Goal: Information Seeking & Learning: Learn about a topic

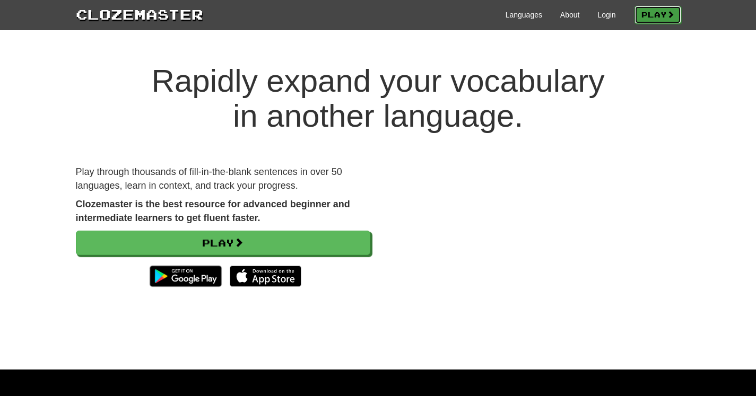
click at [650, 18] on link "Play" at bounding box center [658, 15] width 47 height 18
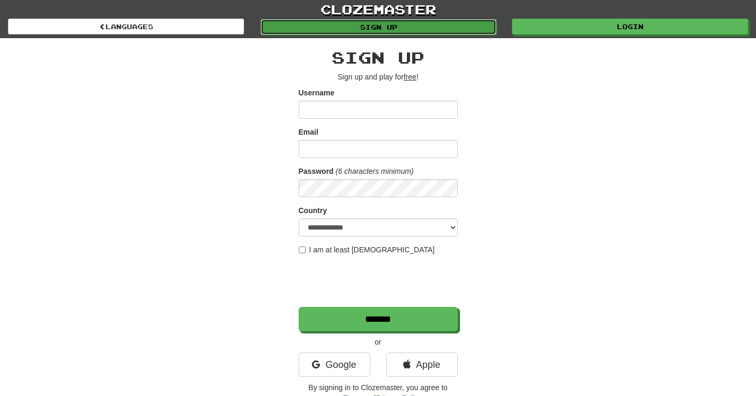
click at [361, 32] on div "clozemaster Languages Sign up Login Languages" at bounding box center [378, 17] width 756 height 34
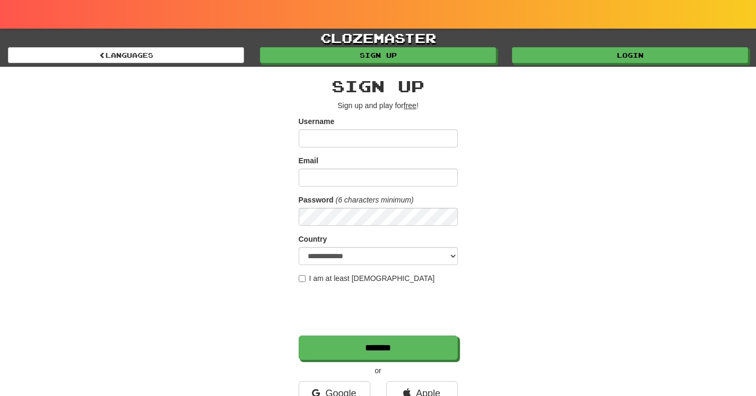
click at [722, 16] on div at bounding box center [378, 14] width 756 height 29
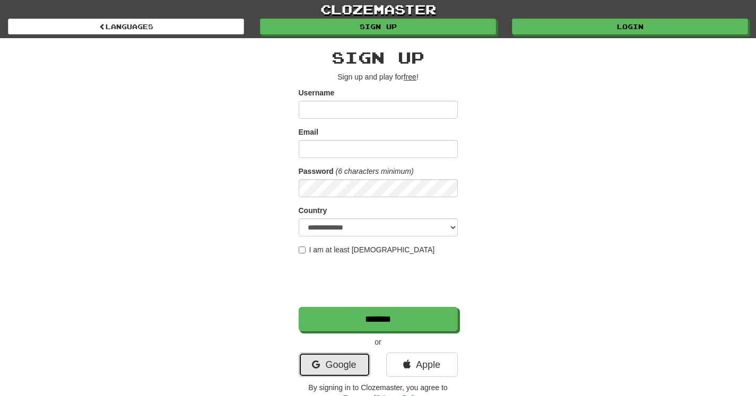
click at [346, 364] on link "Google" at bounding box center [335, 365] width 72 height 24
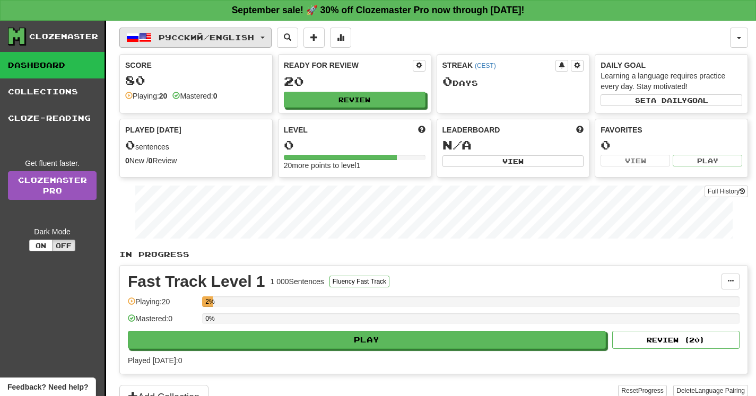
click at [253, 28] on button "Русский / English" at bounding box center [195, 38] width 152 height 20
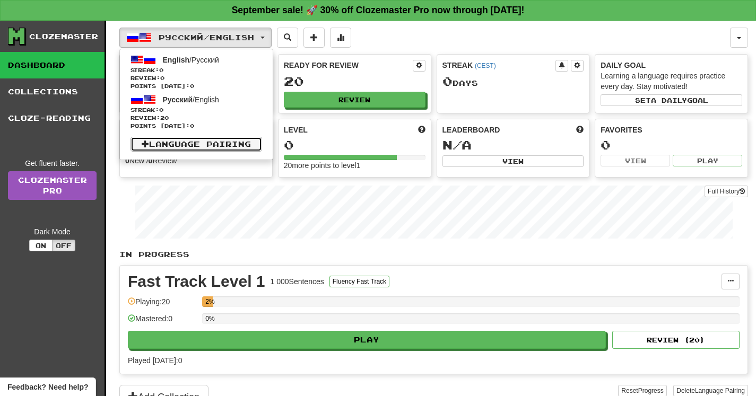
click at [202, 149] on link "Language Pairing" at bounding box center [197, 144] width 132 height 15
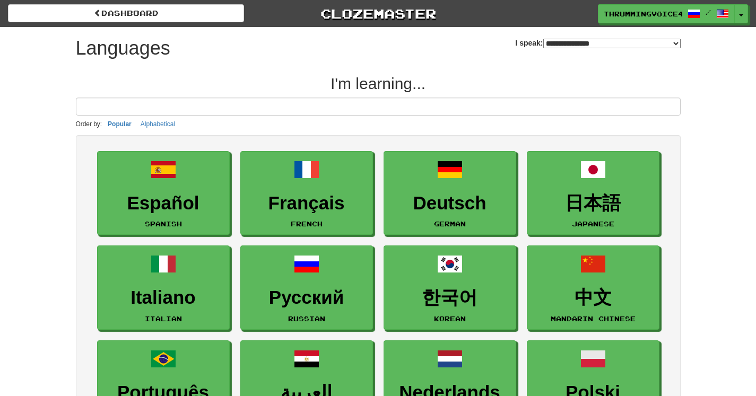
select select "*******"
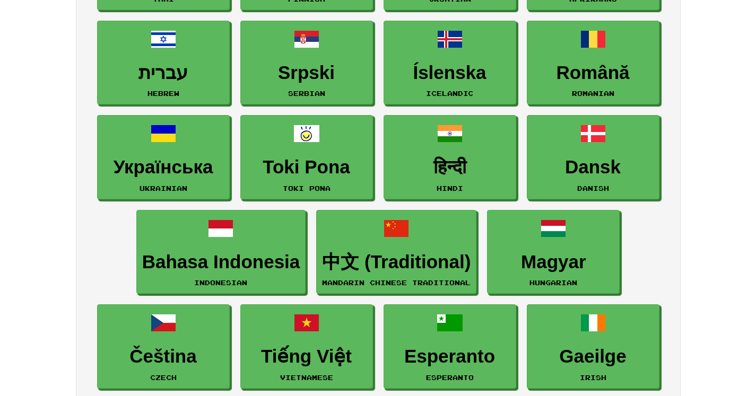
scroll to position [713, 0]
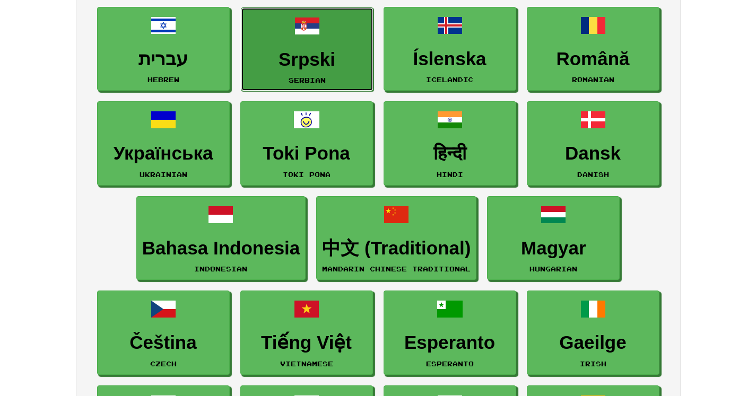
click at [287, 34] on link "Srpski Serbian" at bounding box center [307, 49] width 133 height 84
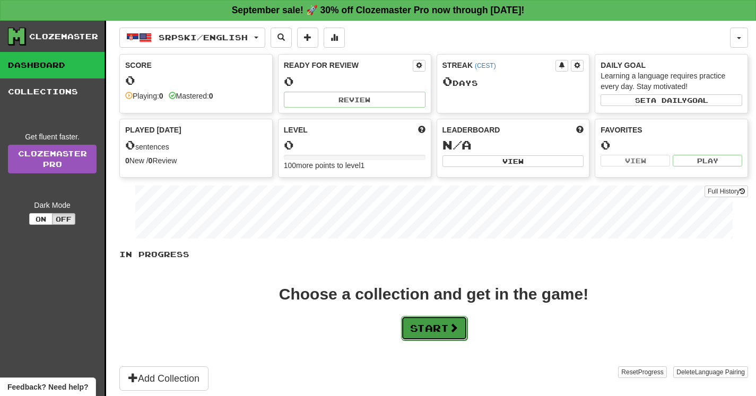
click at [442, 326] on button "Start" at bounding box center [434, 328] width 66 height 24
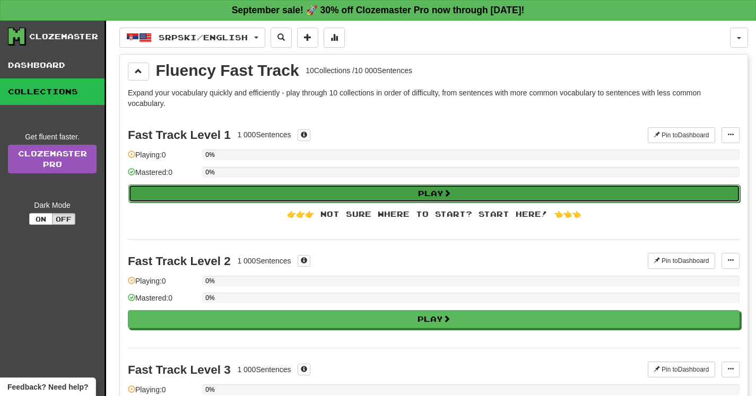
click at [355, 191] on button "Play" at bounding box center [434, 194] width 612 height 18
select select "**"
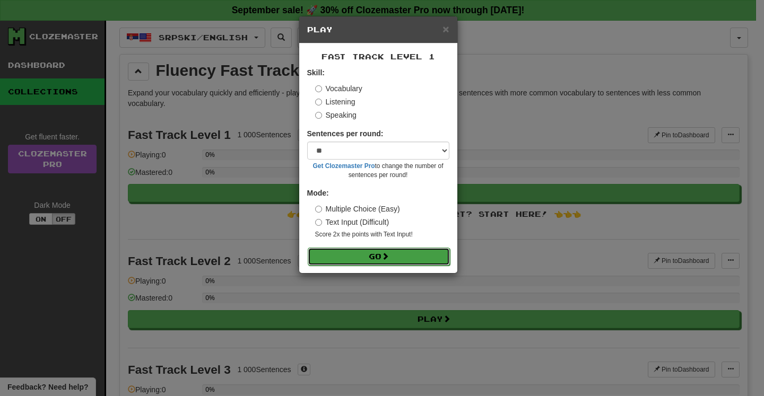
click at [378, 253] on button "Go" at bounding box center [379, 257] width 142 height 18
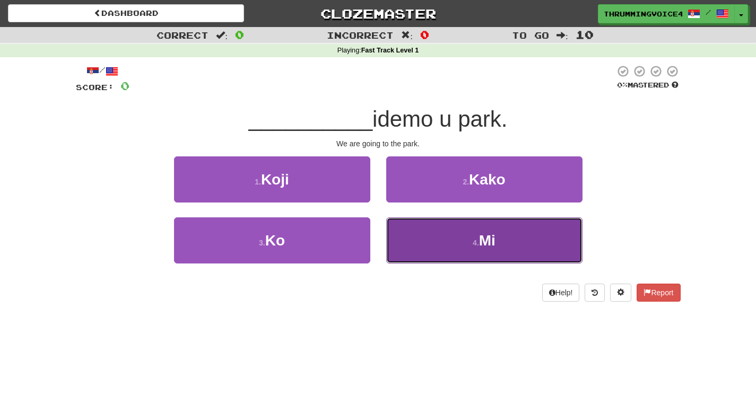
click at [437, 251] on button "4 . Mi" at bounding box center [484, 241] width 196 height 46
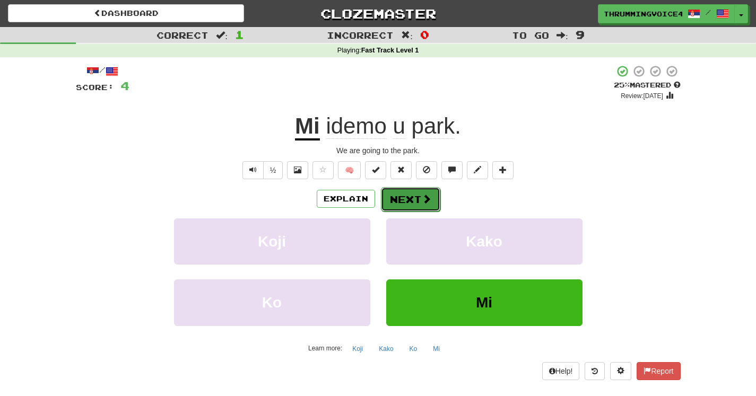
click at [415, 203] on button "Next" at bounding box center [410, 199] width 59 height 24
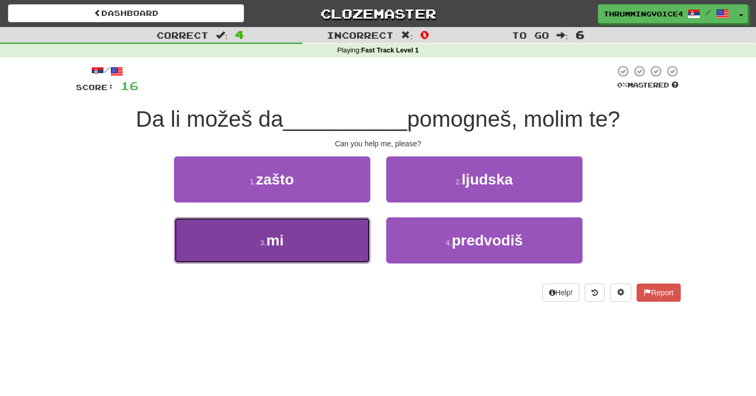
click at [322, 246] on button "3 . mi" at bounding box center [272, 241] width 196 height 46
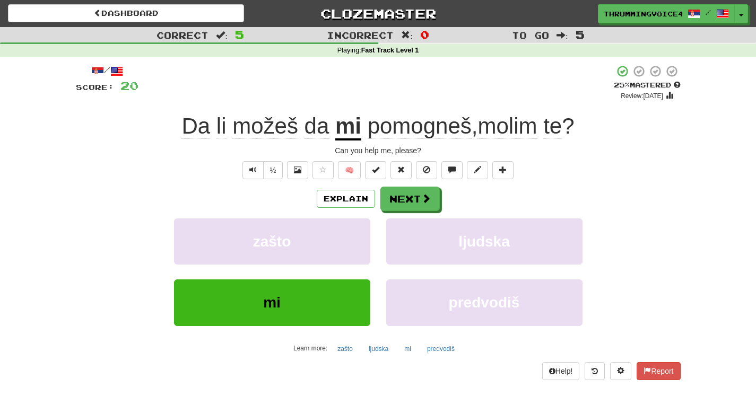
click at [449, 194] on div "Explain Next" at bounding box center [378, 199] width 605 height 24
click at [416, 194] on button "Next" at bounding box center [410, 199] width 59 height 24
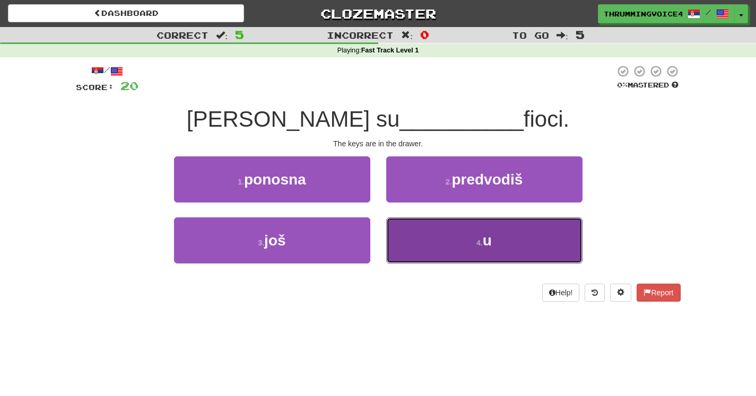
click at [462, 242] on button "4 . u" at bounding box center [484, 241] width 196 height 46
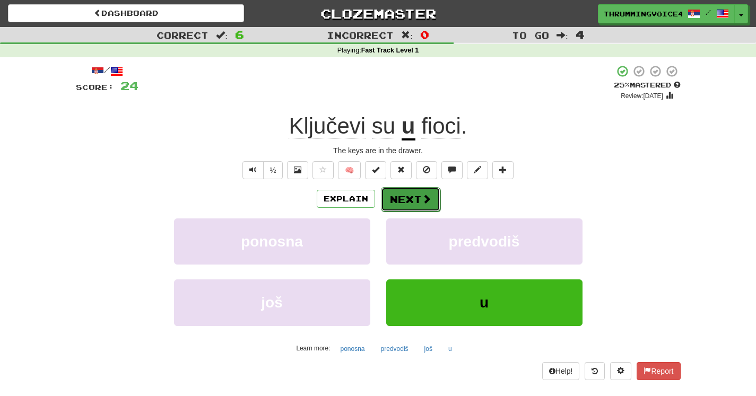
click at [411, 198] on button "Next" at bounding box center [410, 199] width 59 height 24
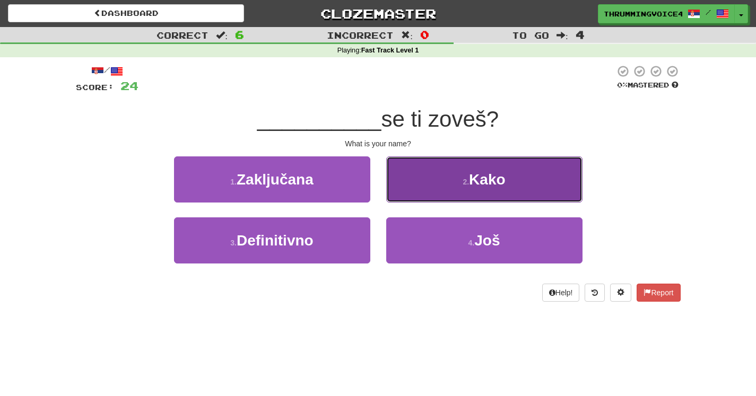
click at [437, 173] on button "2 . Kako" at bounding box center [484, 180] width 196 height 46
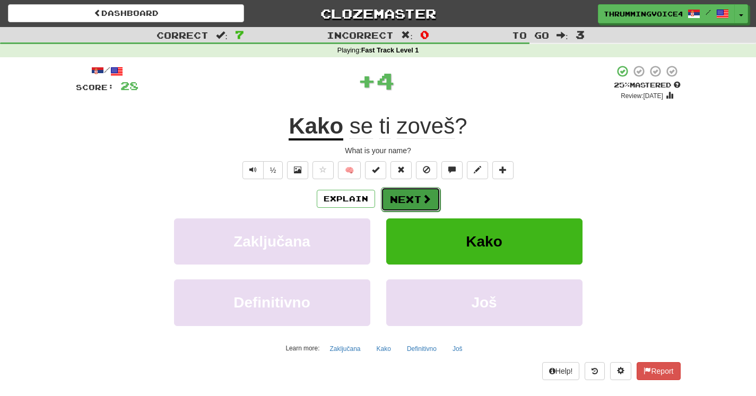
click at [411, 194] on button "Next" at bounding box center [410, 199] width 59 height 24
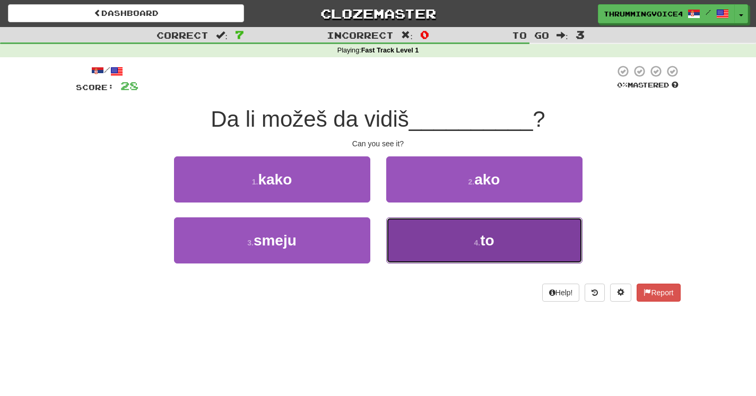
click at [451, 230] on button "4 . to" at bounding box center [484, 241] width 196 height 46
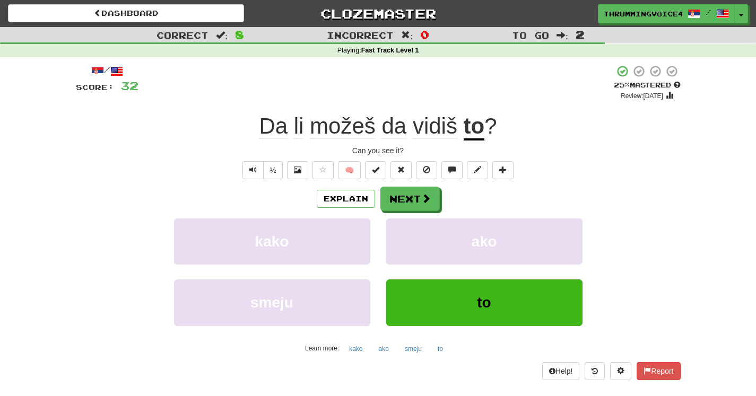
click at [353, 130] on span "možeš" at bounding box center [343, 126] width 66 height 25
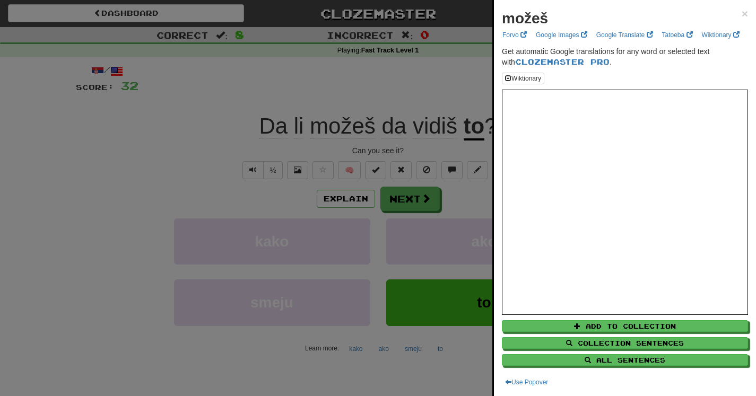
click at [734, 20] on div "možeš ×" at bounding box center [625, 18] width 246 height 21
click at [742, 16] on span "×" at bounding box center [745, 13] width 6 height 12
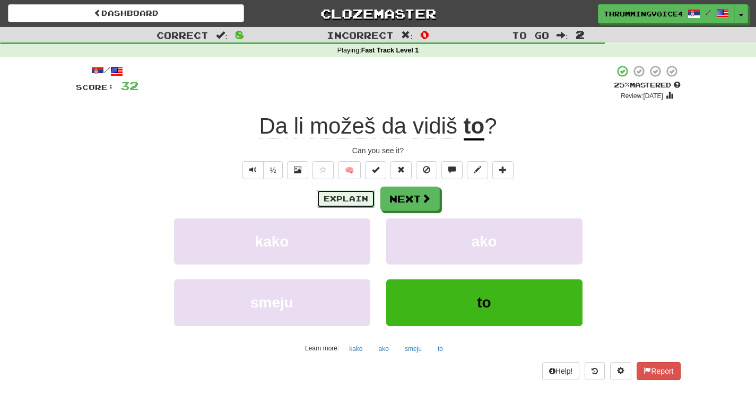
click at [349, 195] on button "Explain" at bounding box center [346, 199] width 58 height 18
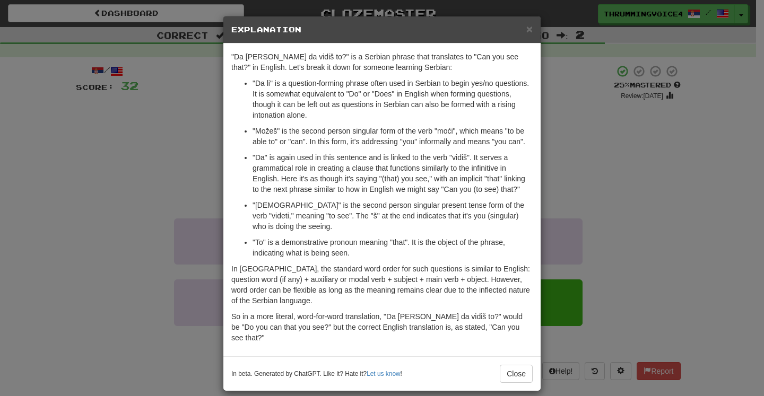
click at [575, 133] on div "× Explanation "Da li možeš da vidiš to?" is a Serbian phrase that translates to…" at bounding box center [382, 198] width 764 height 396
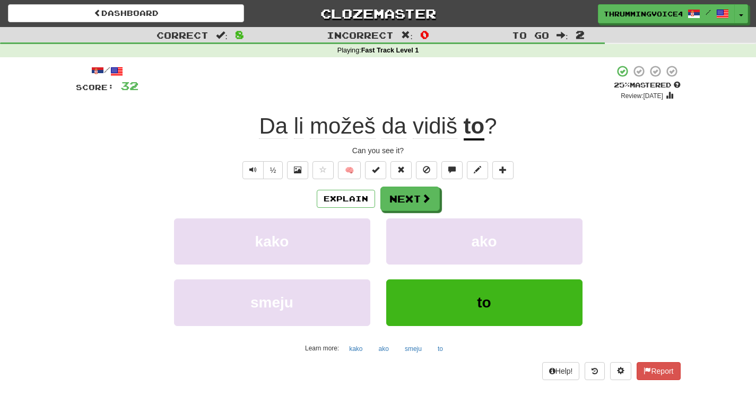
click at [407, 185] on div "/ Score: 32 + 4 25 % Mastered Review: 2025-09-21 Da li možeš da vidiš to ? Can …" at bounding box center [378, 222] width 605 height 315
click at [405, 190] on button "Next" at bounding box center [410, 199] width 59 height 24
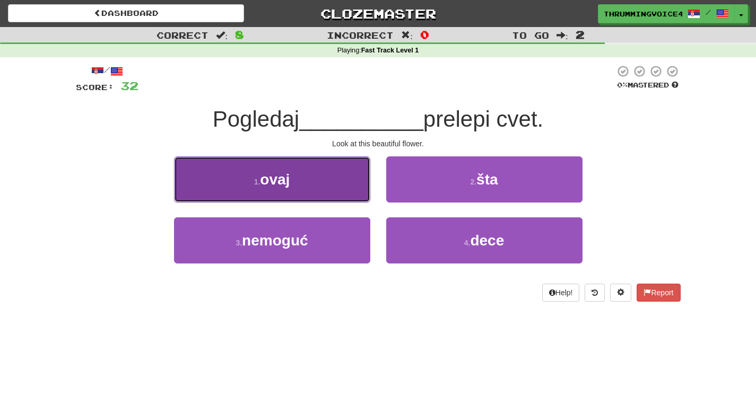
click at [289, 166] on button "1 . ovaj" at bounding box center [272, 180] width 196 height 46
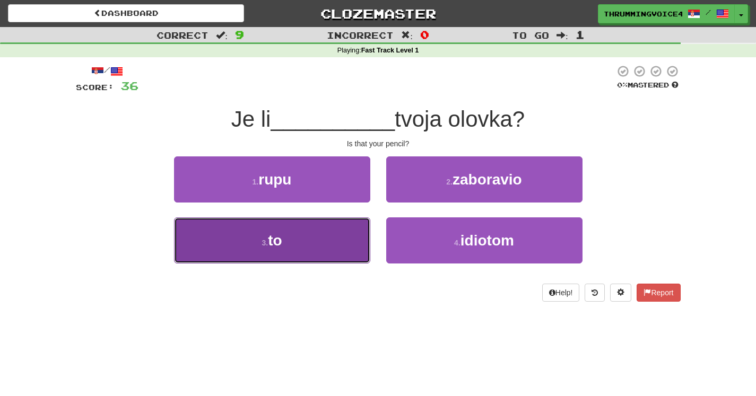
click at [294, 231] on button "3 . to" at bounding box center [272, 241] width 196 height 46
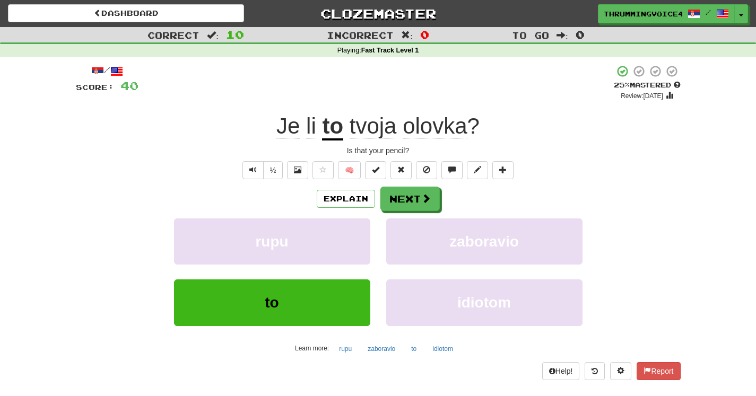
click at [471, 132] on span "tvoja olovka ?" at bounding box center [411, 126] width 136 height 25
click at [453, 137] on span "olovka" at bounding box center [435, 126] width 64 height 25
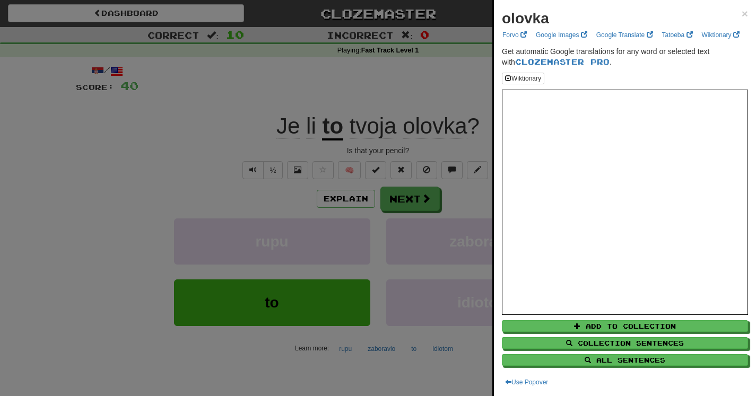
click at [733, 12] on div "olovka ×" at bounding box center [625, 18] width 246 height 21
click at [743, 12] on div "olovka × Forvo Google Images Google Translate Tatoeba Wiktionary Get automatic …" at bounding box center [625, 198] width 262 height 396
click at [742, 13] on span "×" at bounding box center [745, 13] width 6 height 12
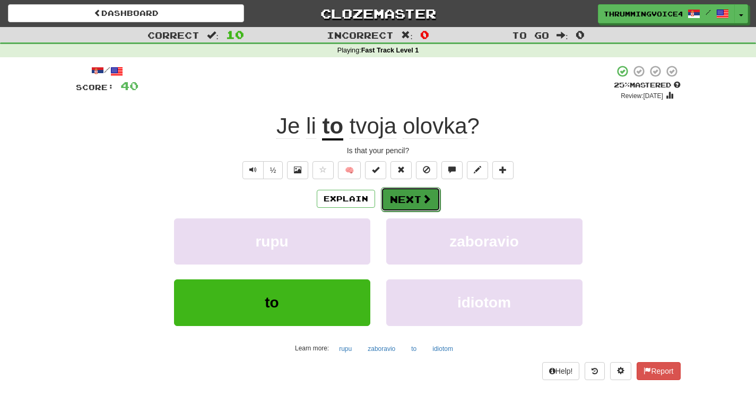
click at [410, 196] on button "Next" at bounding box center [410, 199] width 59 height 24
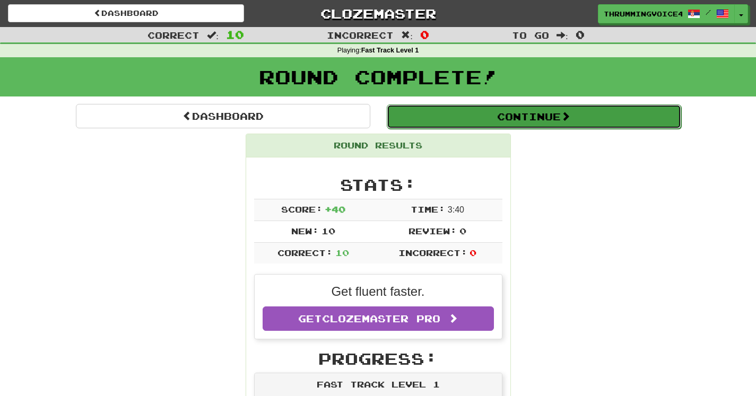
click at [538, 127] on button "Continue" at bounding box center [534, 117] width 294 height 24
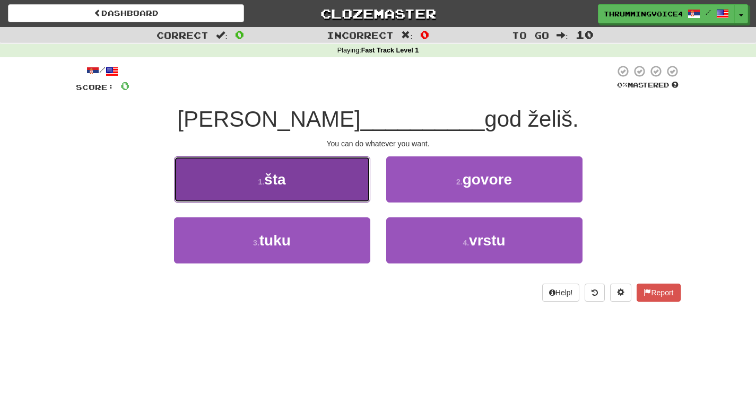
click at [311, 187] on button "1 . šta" at bounding box center [272, 180] width 196 height 46
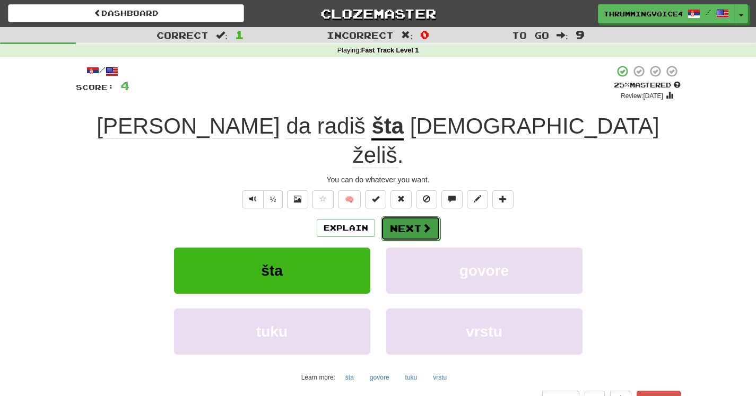
click at [422, 223] on span at bounding box center [427, 228] width 10 height 10
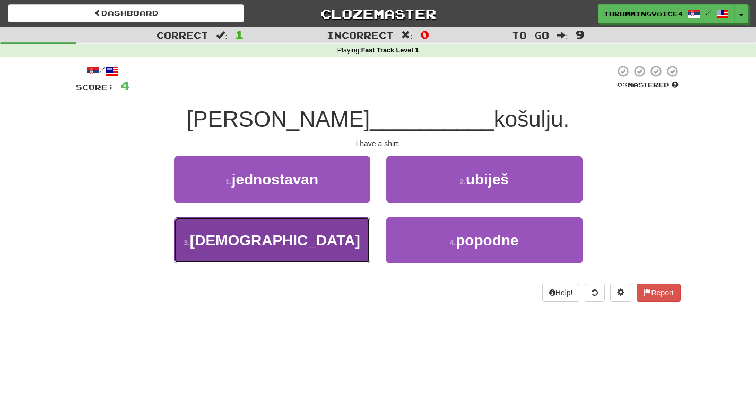
click at [301, 256] on button "3 . imam" at bounding box center [272, 241] width 196 height 46
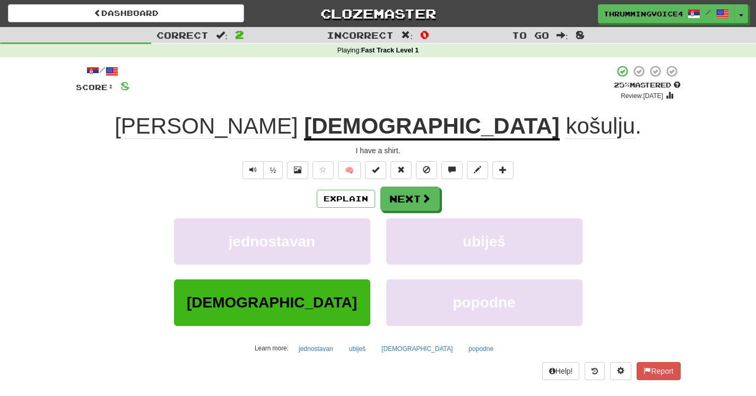
click at [566, 132] on span "košulju" at bounding box center [601, 126] width 70 height 25
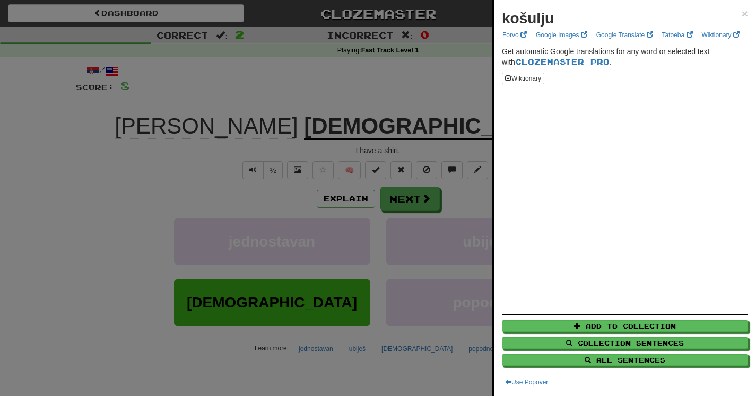
click at [410, 98] on div at bounding box center [378, 198] width 756 height 396
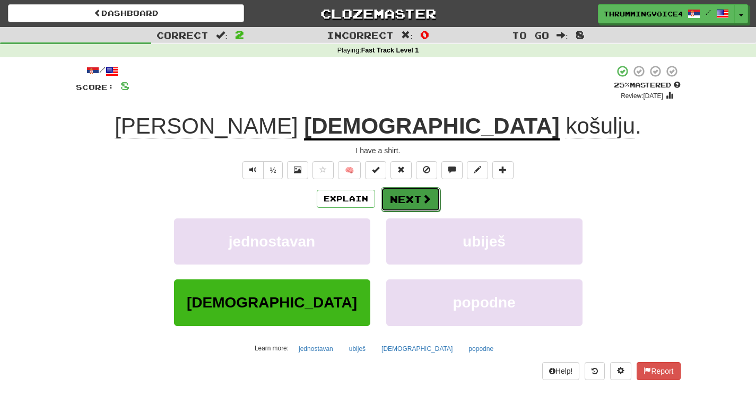
click at [395, 189] on button "Next" at bounding box center [410, 199] width 59 height 24
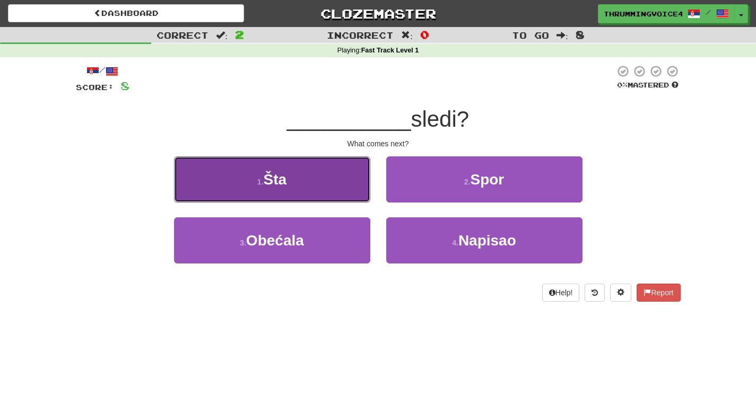
click at [317, 172] on button "1 . Šta" at bounding box center [272, 180] width 196 height 46
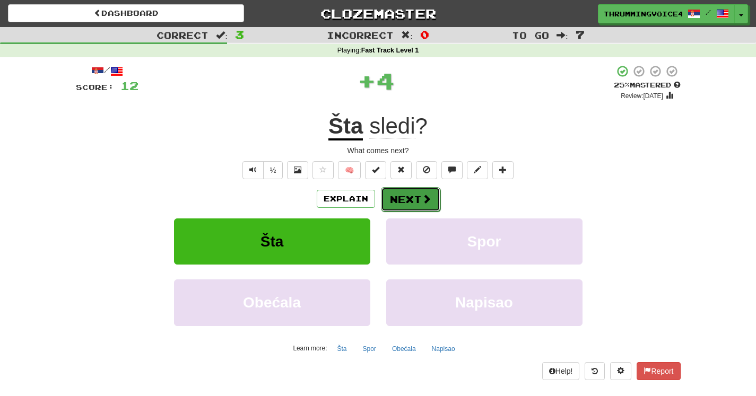
click at [402, 201] on button "Next" at bounding box center [410, 199] width 59 height 24
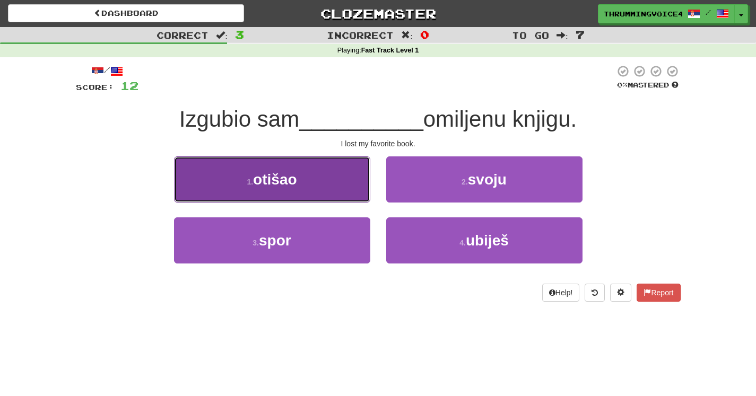
click at [341, 185] on button "1 . otišao" at bounding box center [272, 180] width 196 height 46
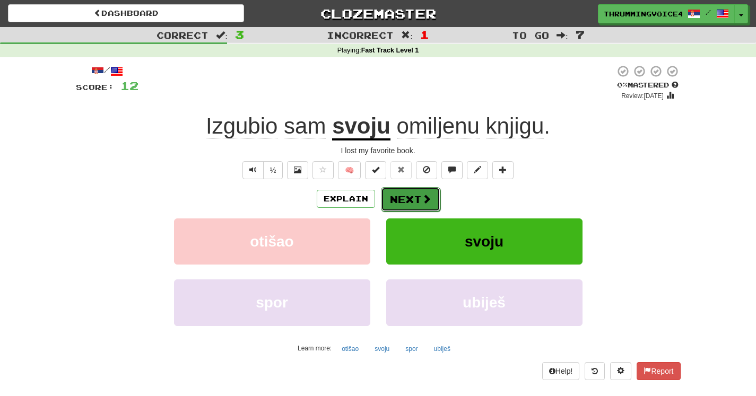
click at [401, 200] on button "Next" at bounding box center [410, 199] width 59 height 24
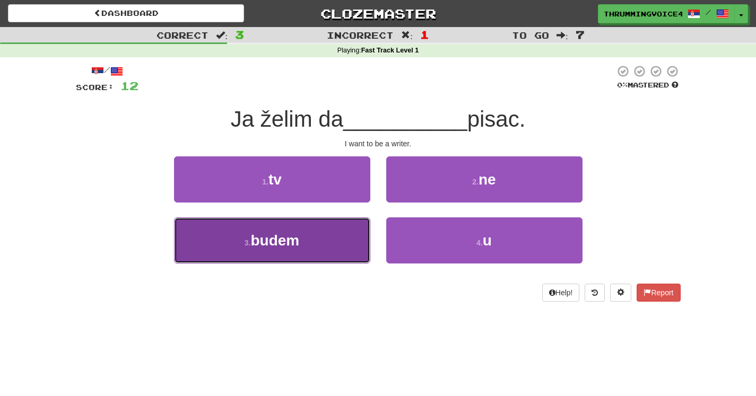
click at [342, 231] on button "3 . budem" at bounding box center [272, 241] width 196 height 46
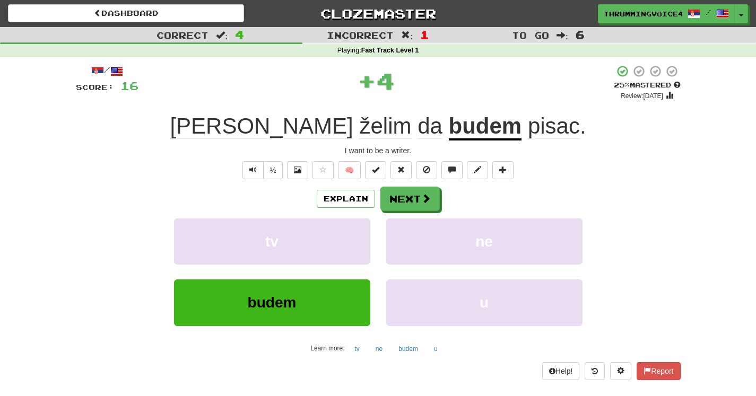
click at [528, 133] on span "pisac" at bounding box center [554, 126] width 52 height 25
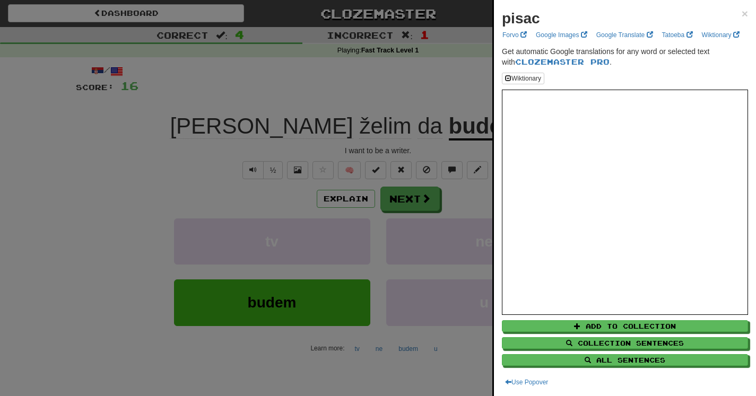
click at [382, 113] on div at bounding box center [378, 198] width 756 height 396
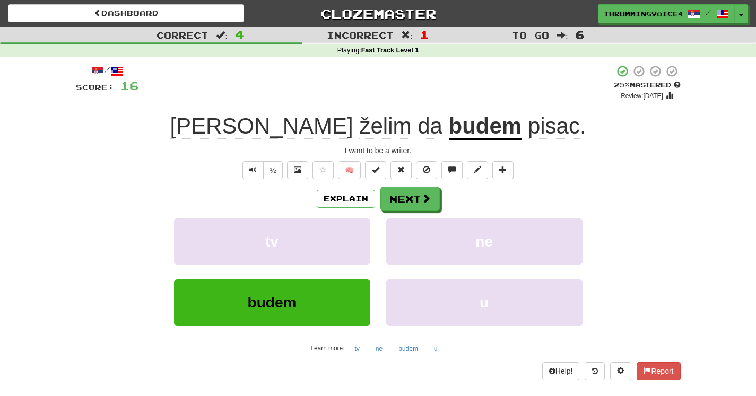
drag, startPoint x: 501, startPoint y: 132, endPoint x: 495, endPoint y: 131, distance: 5.9
click at [522, 131] on span "pisac ." at bounding box center [554, 126] width 64 height 25
click at [394, 195] on button "Next" at bounding box center [410, 199] width 59 height 24
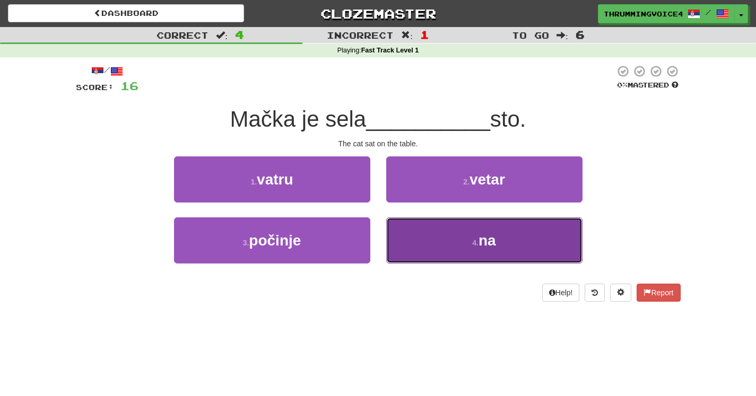
click at [418, 241] on button "4 . na" at bounding box center [484, 241] width 196 height 46
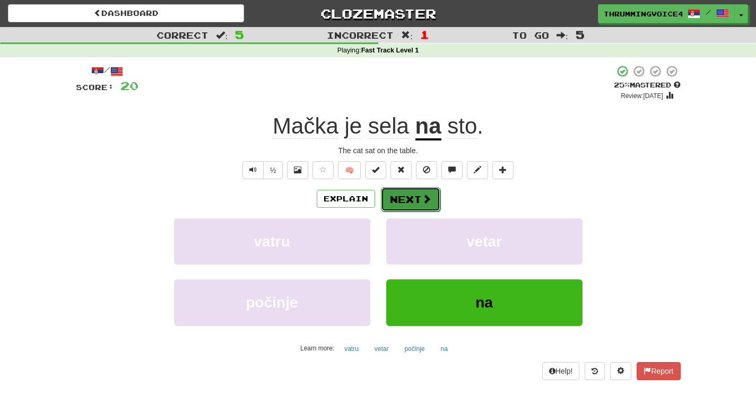
click at [419, 197] on button "Next" at bounding box center [410, 199] width 59 height 24
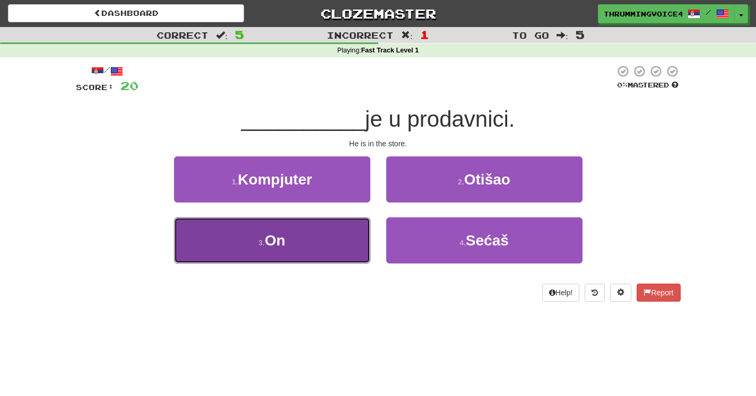
click at [347, 241] on button "3 . On" at bounding box center [272, 241] width 196 height 46
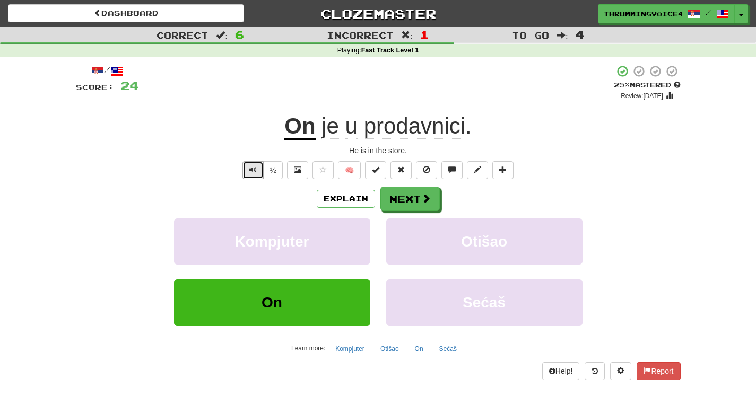
click at [255, 168] on span "Text-to-speech controls" at bounding box center [252, 169] width 7 height 7
click at [405, 202] on button "Next" at bounding box center [410, 199] width 59 height 24
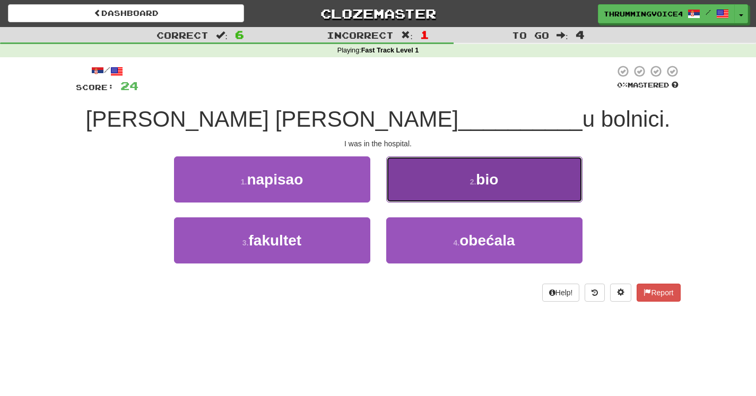
click at [441, 175] on button "2 . bio" at bounding box center [484, 180] width 196 height 46
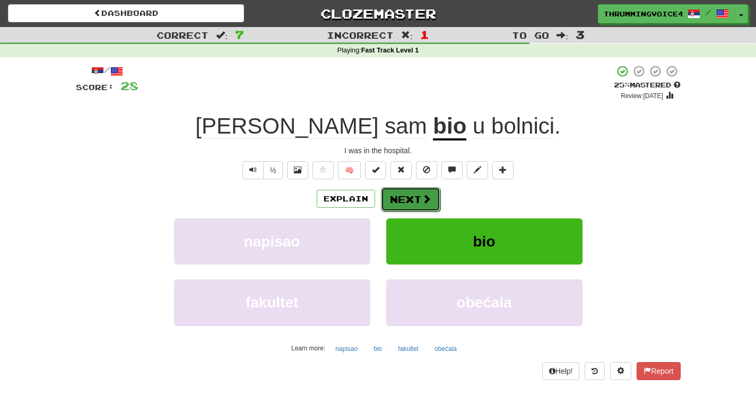
click at [415, 192] on button "Next" at bounding box center [410, 199] width 59 height 24
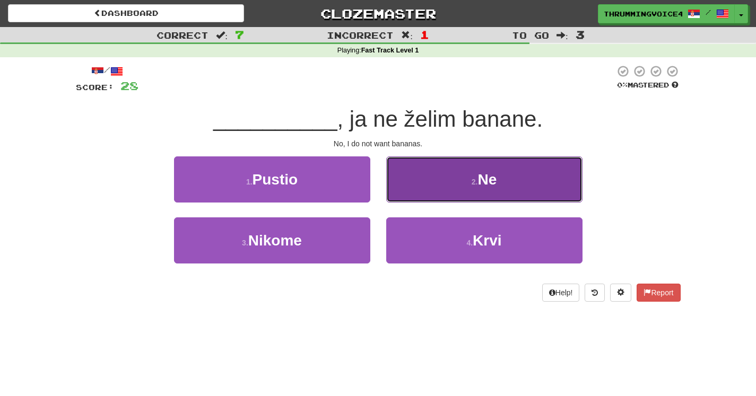
click at [445, 178] on button "2 . Ne" at bounding box center [484, 180] width 196 height 46
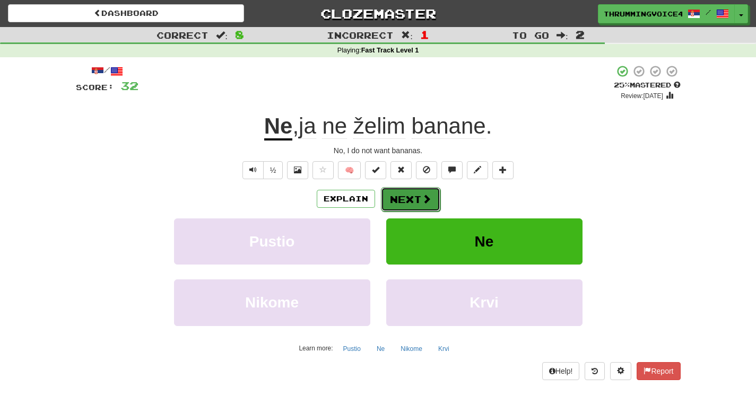
click at [422, 195] on span at bounding box center [427, 199] width 10 height 10
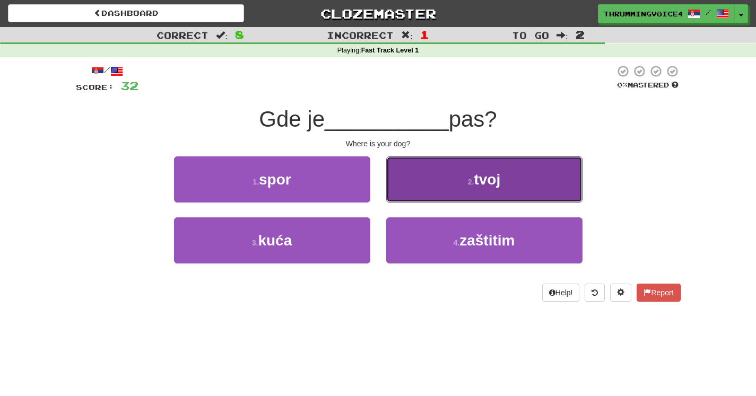
click at [510, 184] on button "2 . tvoj" at bounding box center [484, 180] width 196 height 46
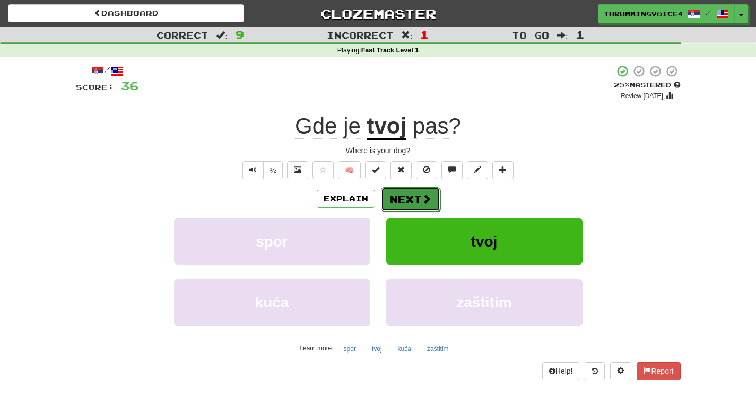
click at [415, 194] on button "Next" at bounding box center [410, 199] width 59 height 24
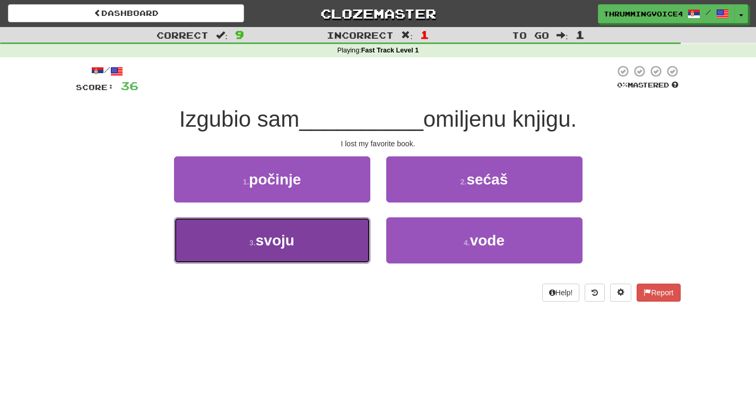
click at [342, 242] on button "3 . svoju" at bounding box center [272, 241] width 196 height 46
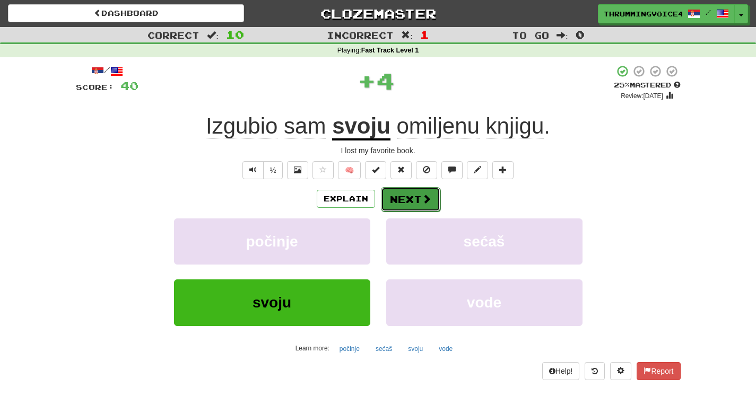
click at [405, 197] on button "Next" at bounding box center [410, 199] width 59 height 24
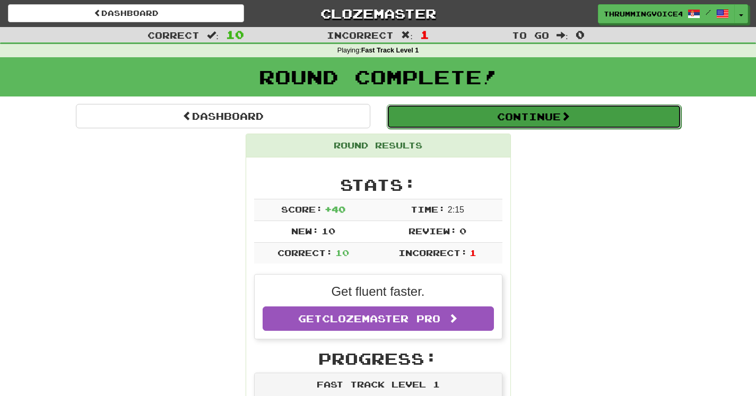
click at [496, 123] on button "Continue" at bounding box center [534, 117] width 294 height 24
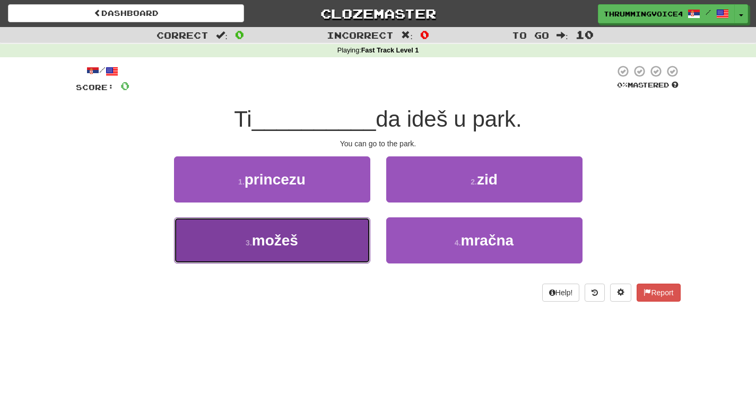
click at [308, 261] on button "3 . možeš" at bounding box center [272, 241] width 196 height 46
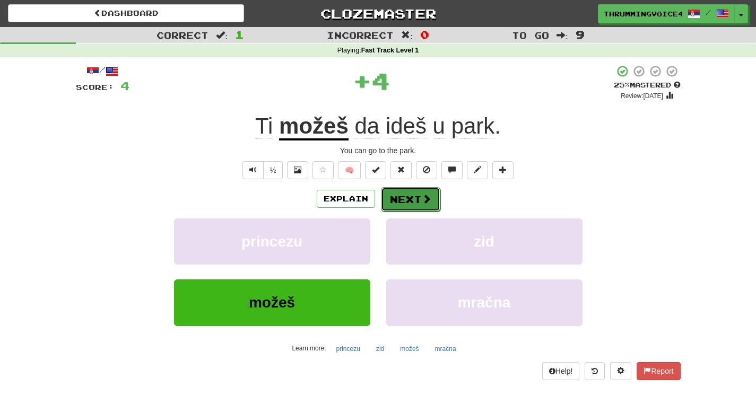
click at [395, 201] on button "Next" at bounding box center [410, 199] width 59 height 24
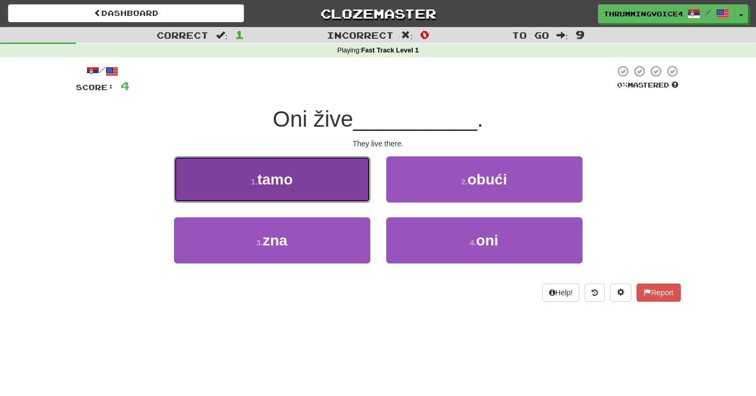
click at [314, 199] on button "1 . tamo" at bounding box center [272, 180] width 196 height 46
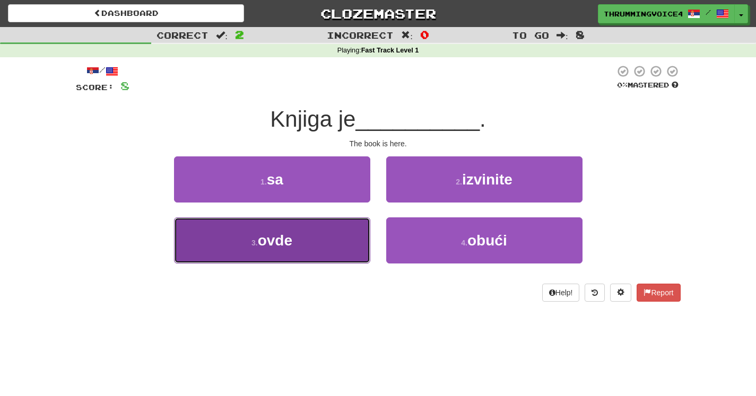
click at [300, 225] on button "3 . ovde" at bounding box center [272, 241] width 196 height 46
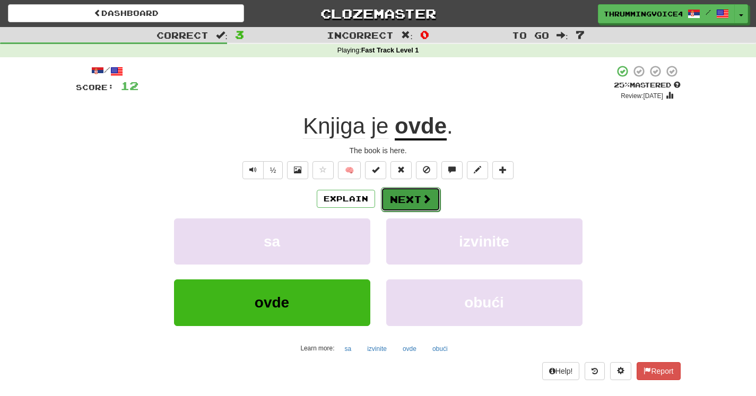
click at [412, 192] on button "Next" at bounding box center [410, 199] width 59 height 24
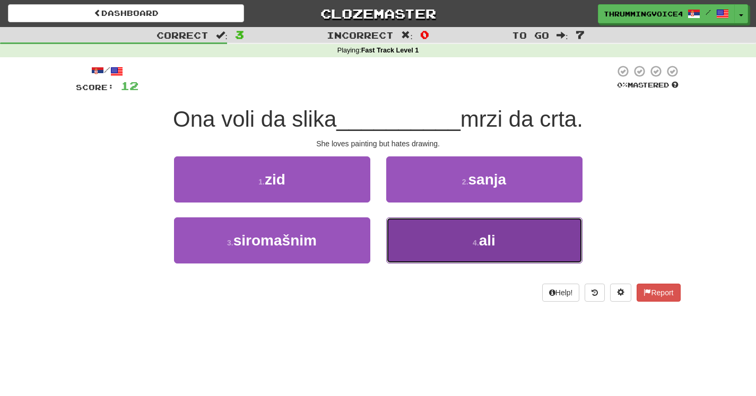
click at [389, 223] on button "4 . ali" at bounding box center [484, 241] width 196 height 46
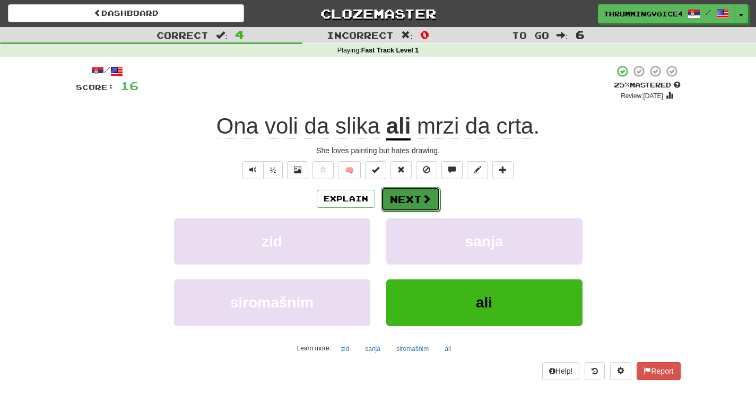
click at [415, 207] on button "Next" at bounding box center [410, 199] width 59 height 24
